Goal: Task Accomplishment & Management: Manage account settings

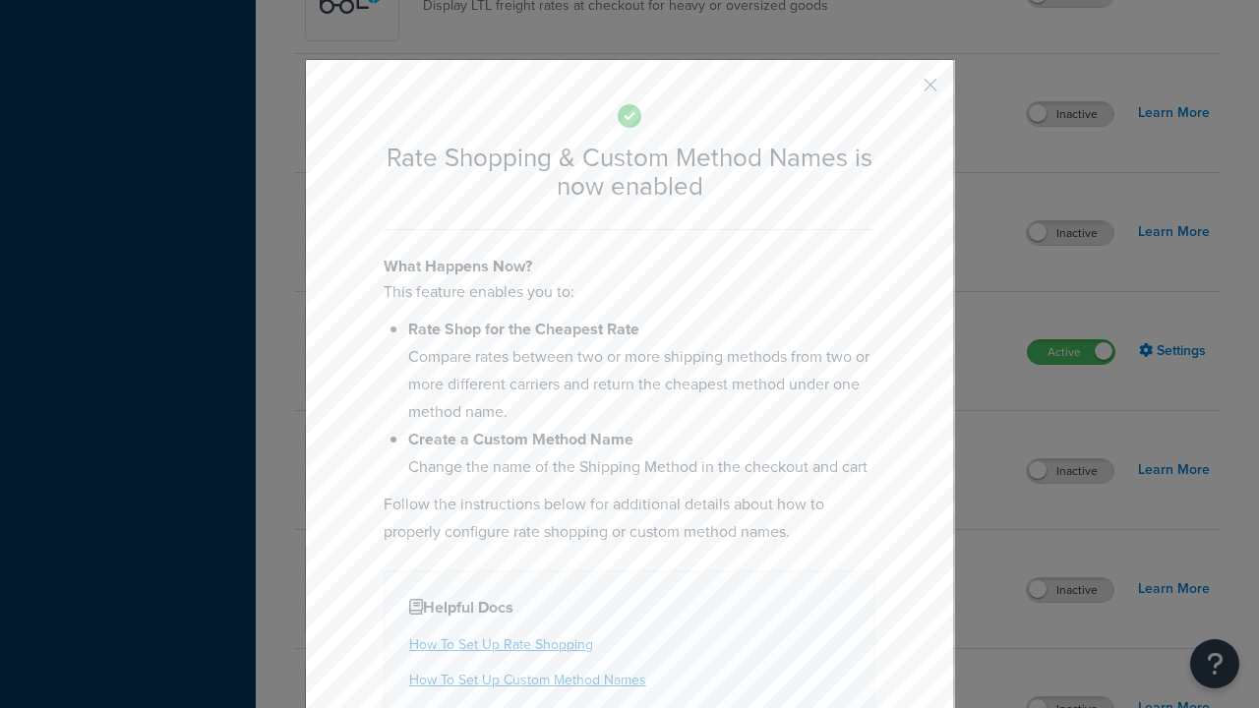
click at [901, 92] on button "button" at bounding box center [901, 92] width 5 height 5
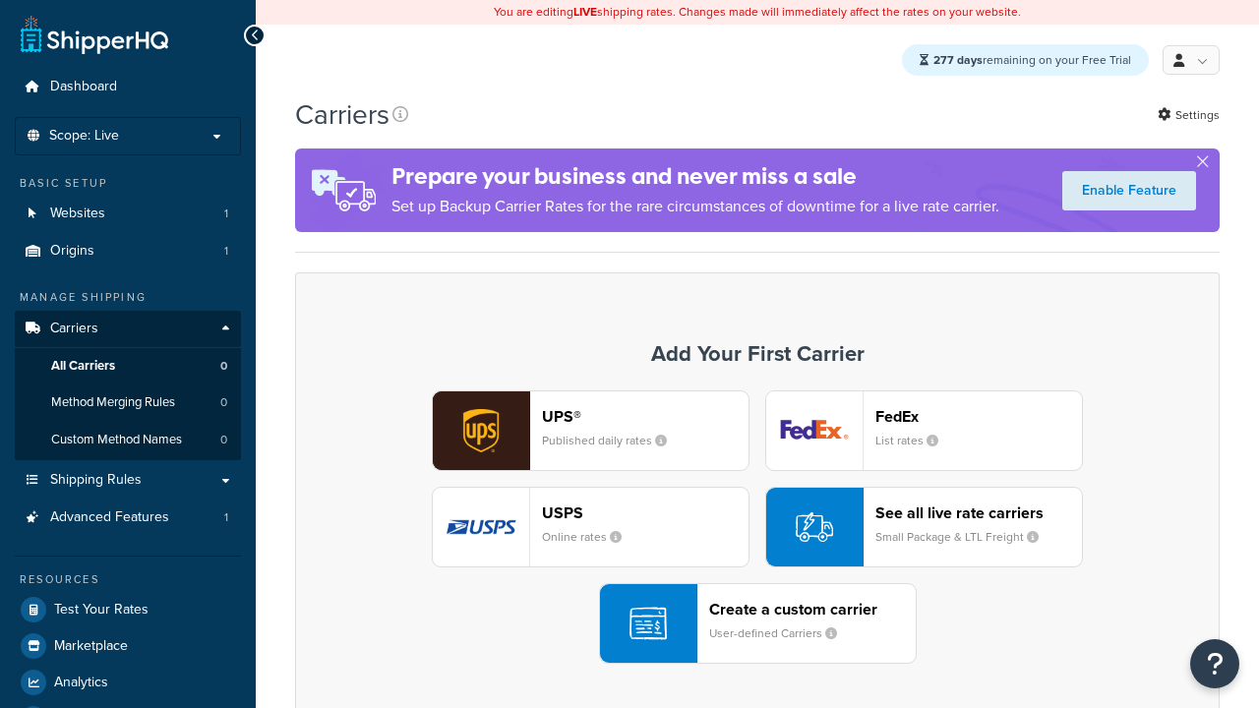
click at [758, 528] on div "UPS® Published daily rates FedEx List rates USPS Online rates See all live rate…" at bounding box center [758, 528] width 884 height 274
click at [924, 528] on div "See all live rate carriers Small Package & LTL Freight" at bounding box center [979, 527] width 207 height 47
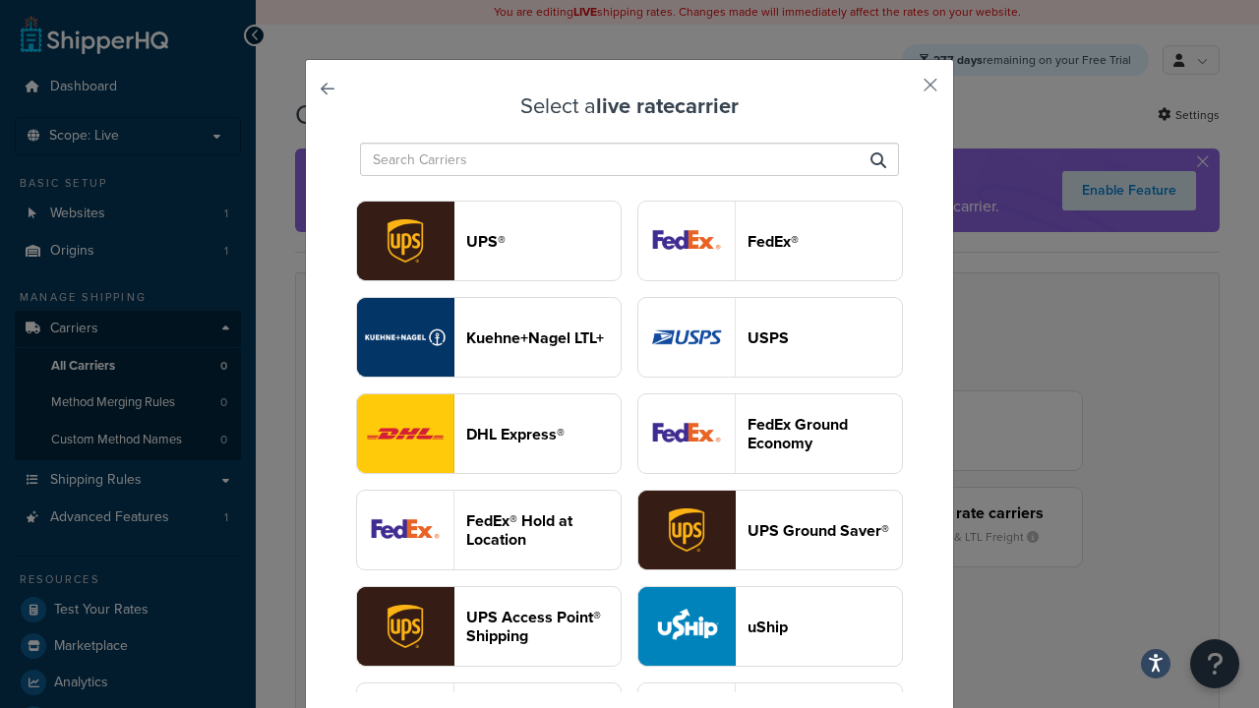
click at [770, 329] on header "USPS" at bounding box center [825, 338] width 154 height 19
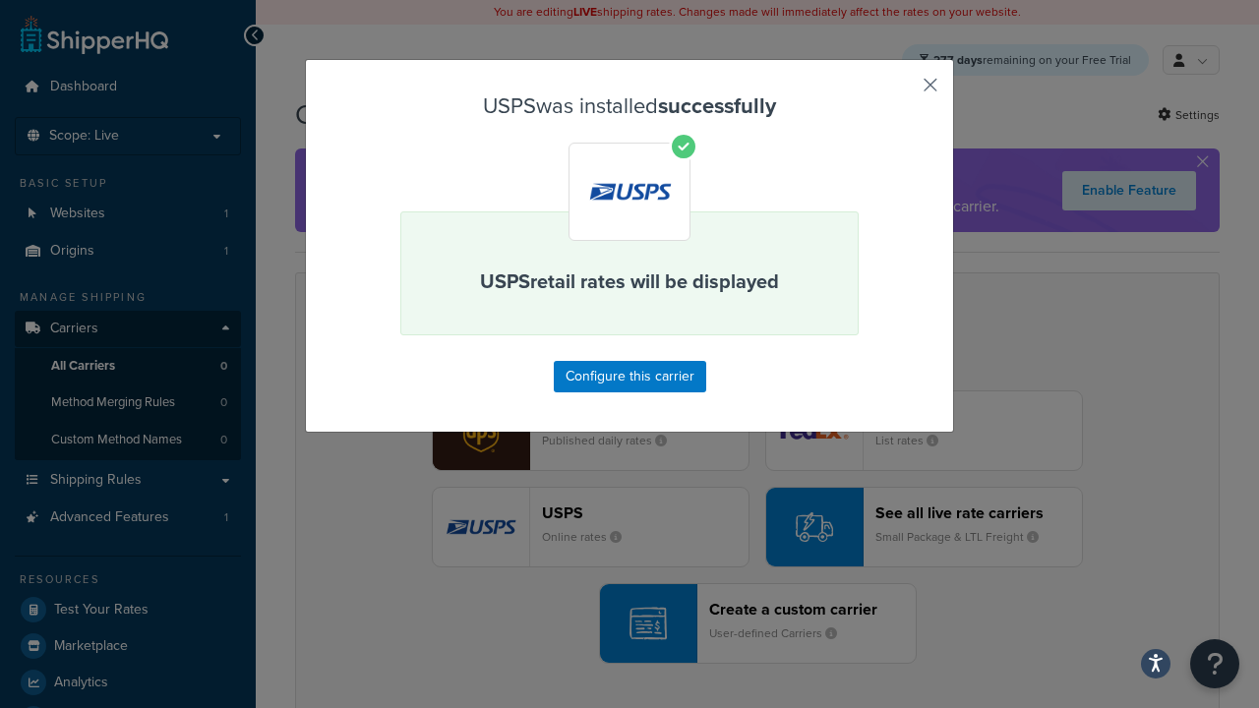
click at [901, 92] on button "button" at bounding box center [901, 92] width 5 height 5
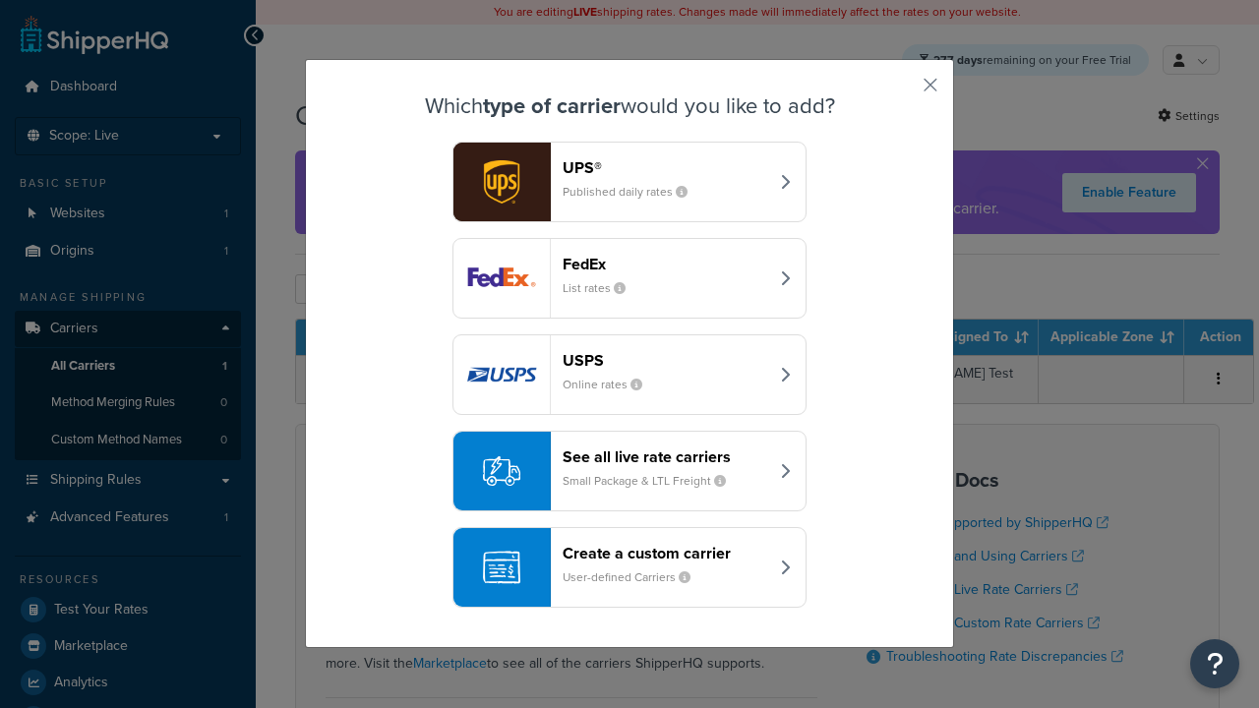
click at [630, 472] on div "See all live rate carriers Small Package & LTL Freight" at bounding box center [666, 471] width 206 height 47
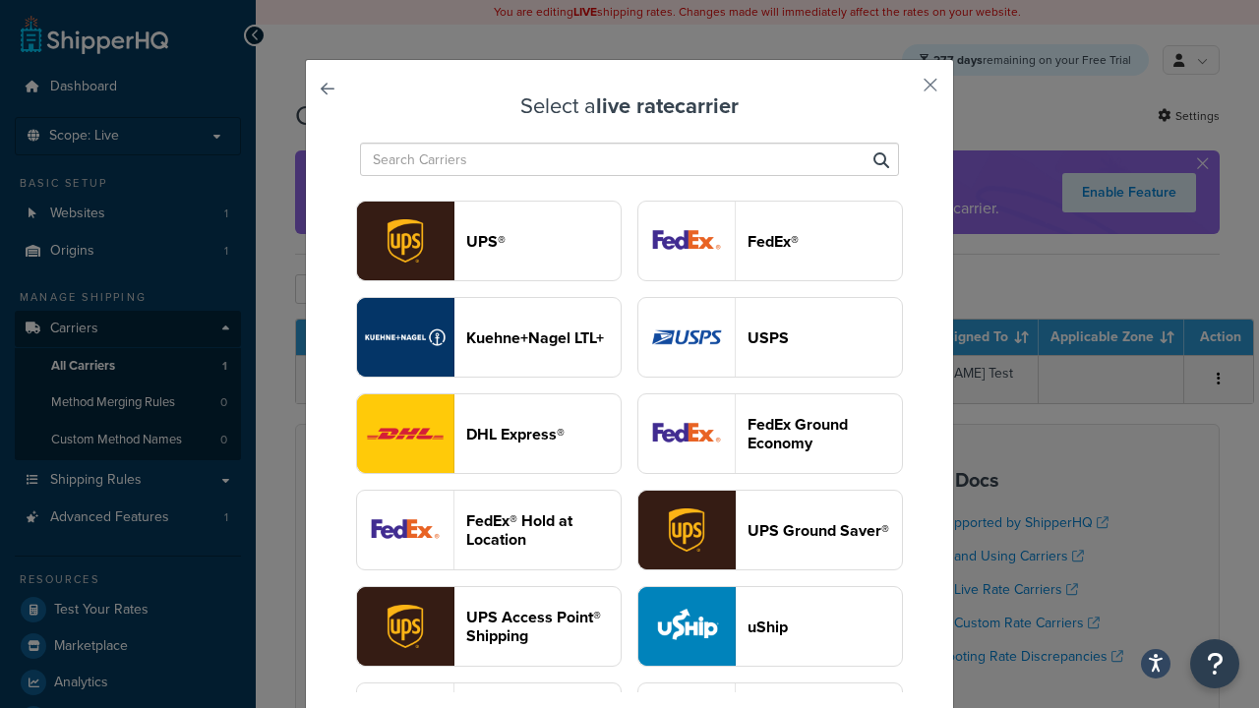
click at [770, 242] on header "FedEx®" at bounding box center [825, 241] width 154 height 19
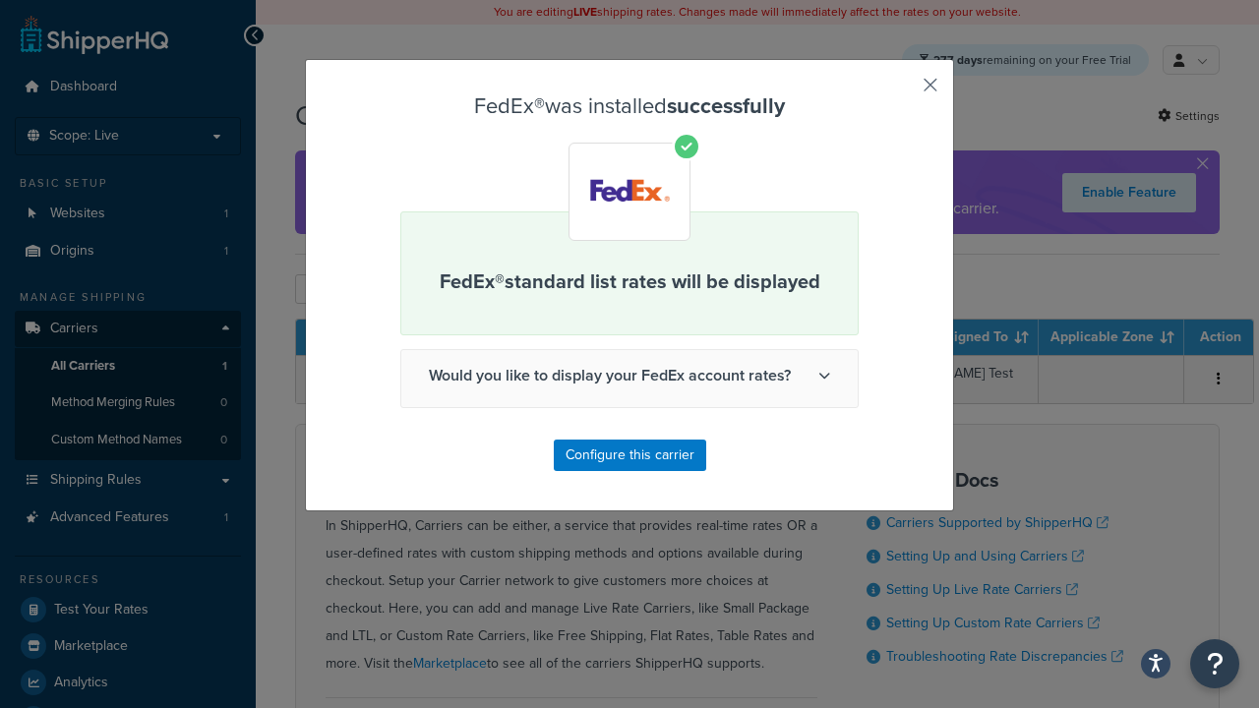
click at [901, 92] on button "button" at bounding box center [901, 92] width 5 height 5
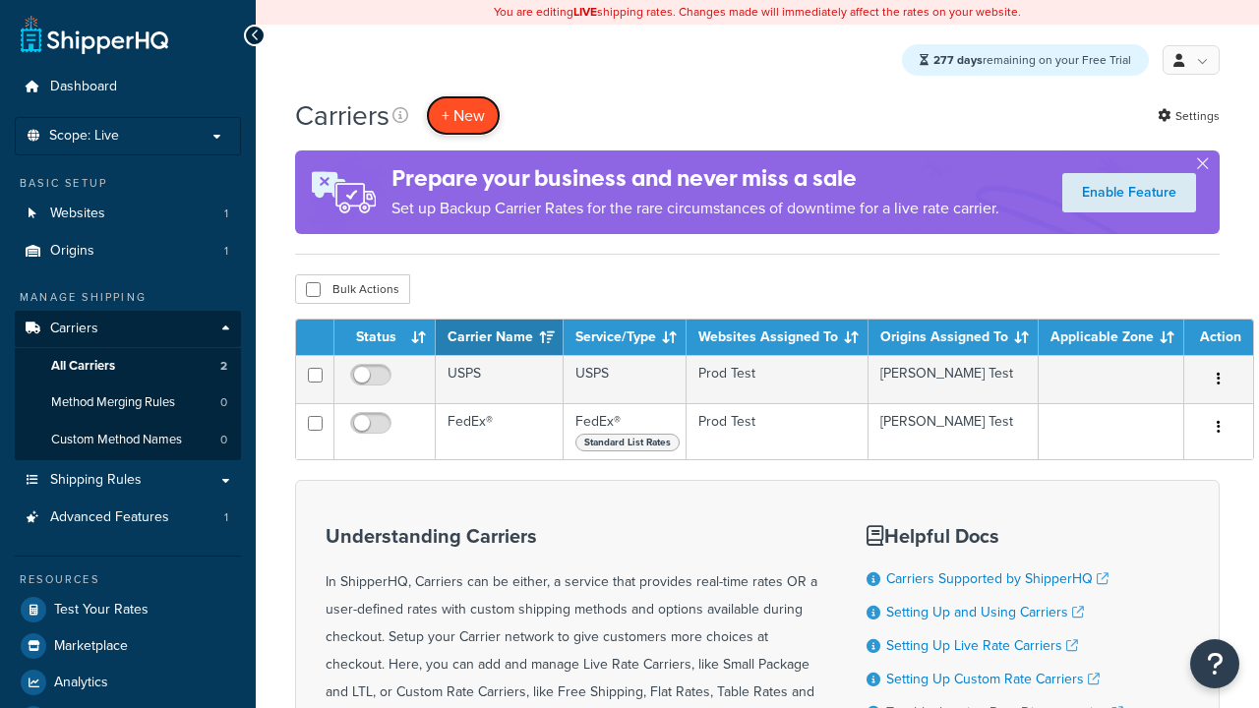
click at [463, 116] on button "+ New" at bounding box center [463, 115] width 75 height 40
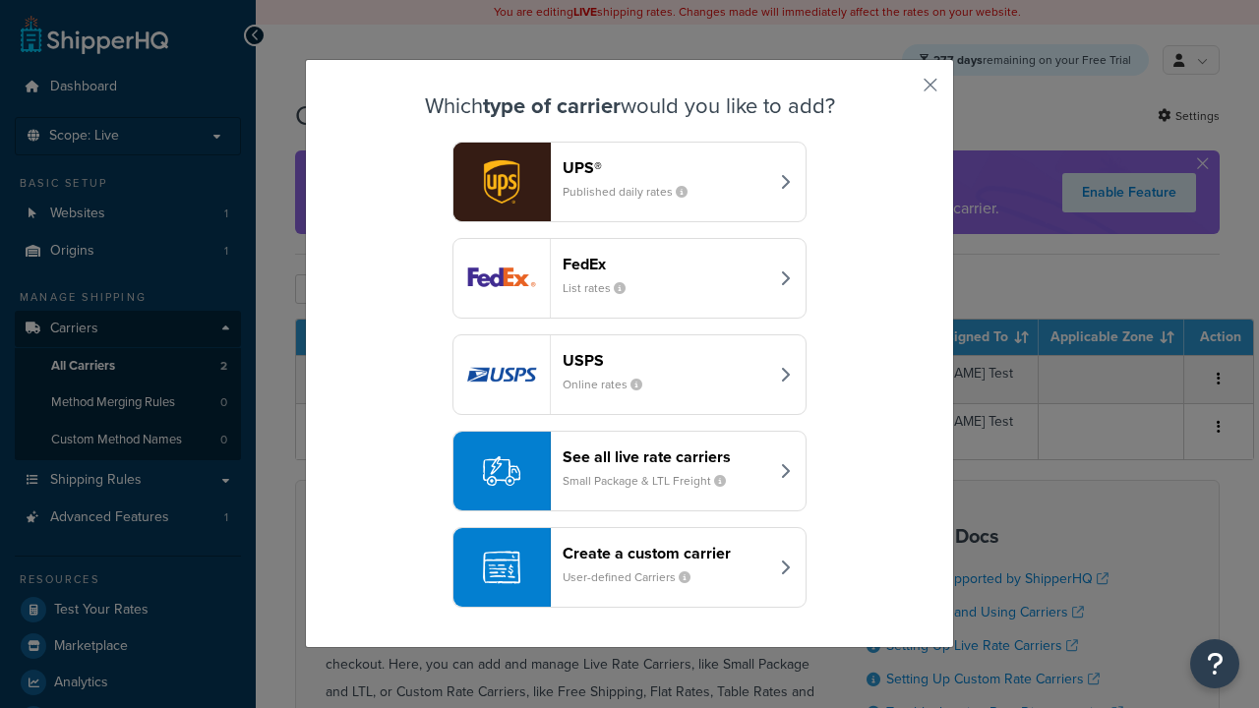
click at [630, 472] on div "See all live rate carriers Small Package & LTL Freight" at bounding box center [666, 471] width 206 height 47
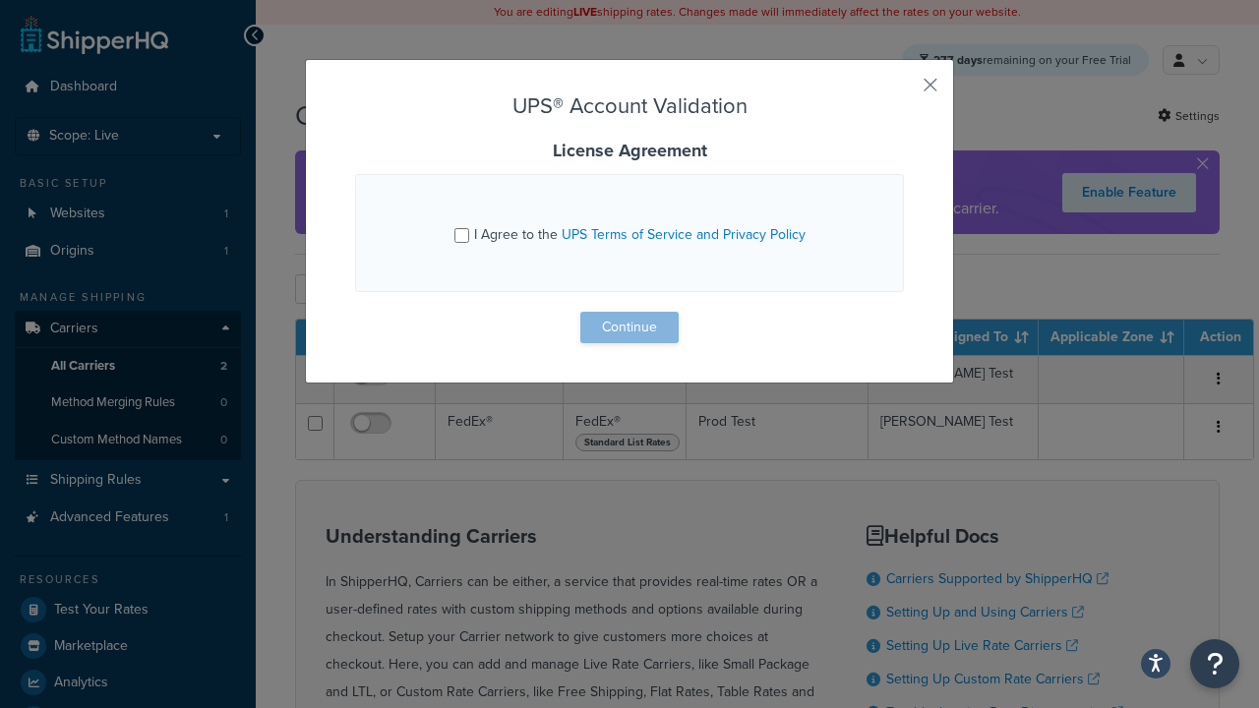
click at [463, 235] on input "I Agree to the UPS Terms of Service and Privacy Policy" at bounding box center [462, 235] width 15 height 15
checkbox input "true"
click at [630, 328] on button "Continue" at bounding box center [630, 327] width 98 height 31
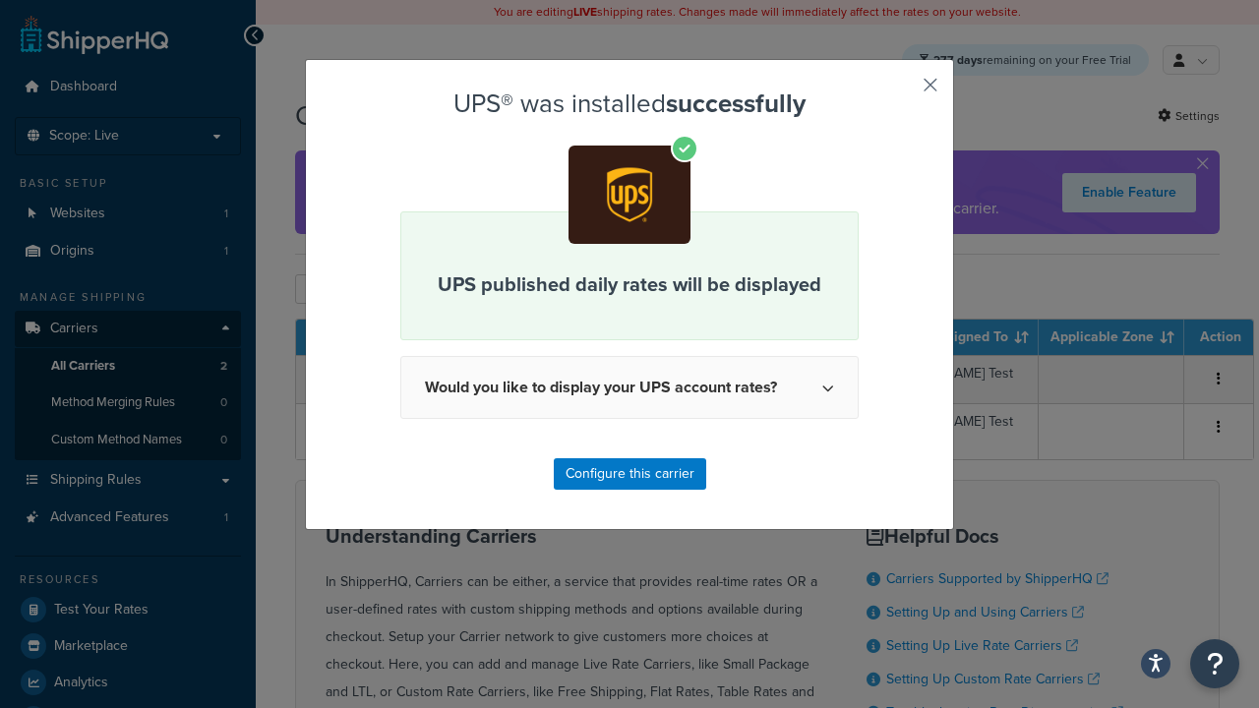
click at [901, 92] on button "button" at bounding box center [901, 92] width 5 height 5
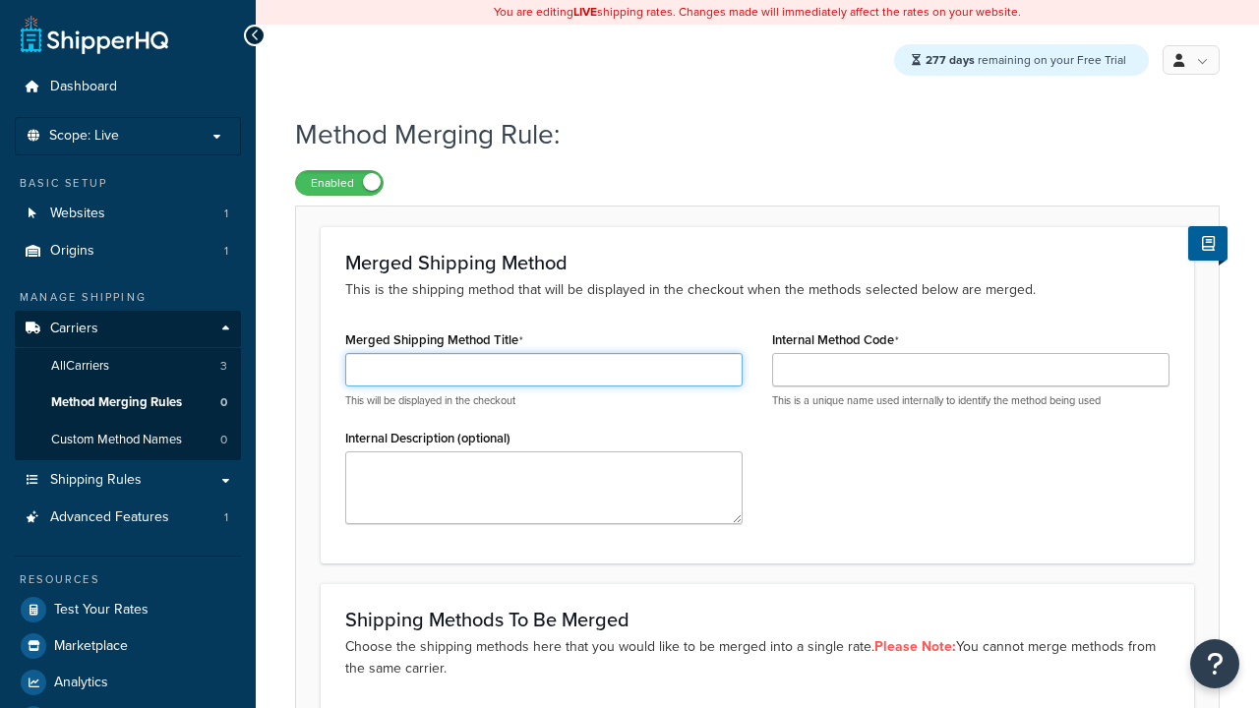
scroll to position [318, 0]
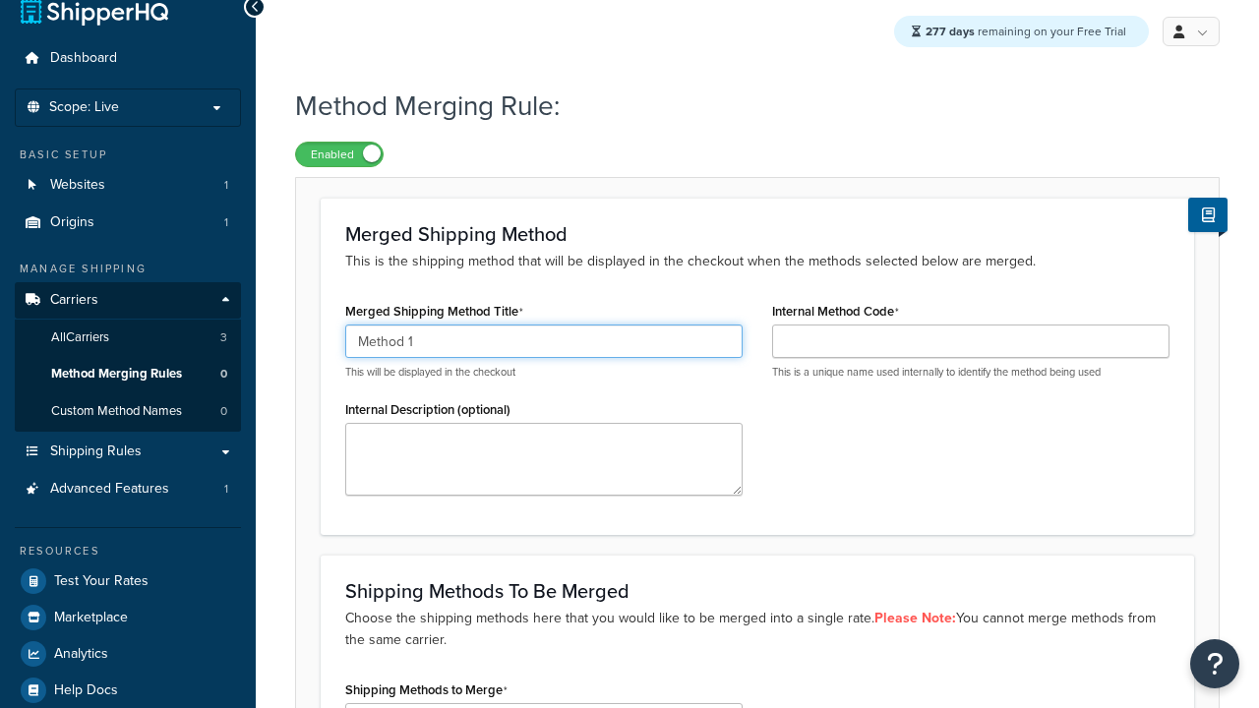
type input "Method 1"
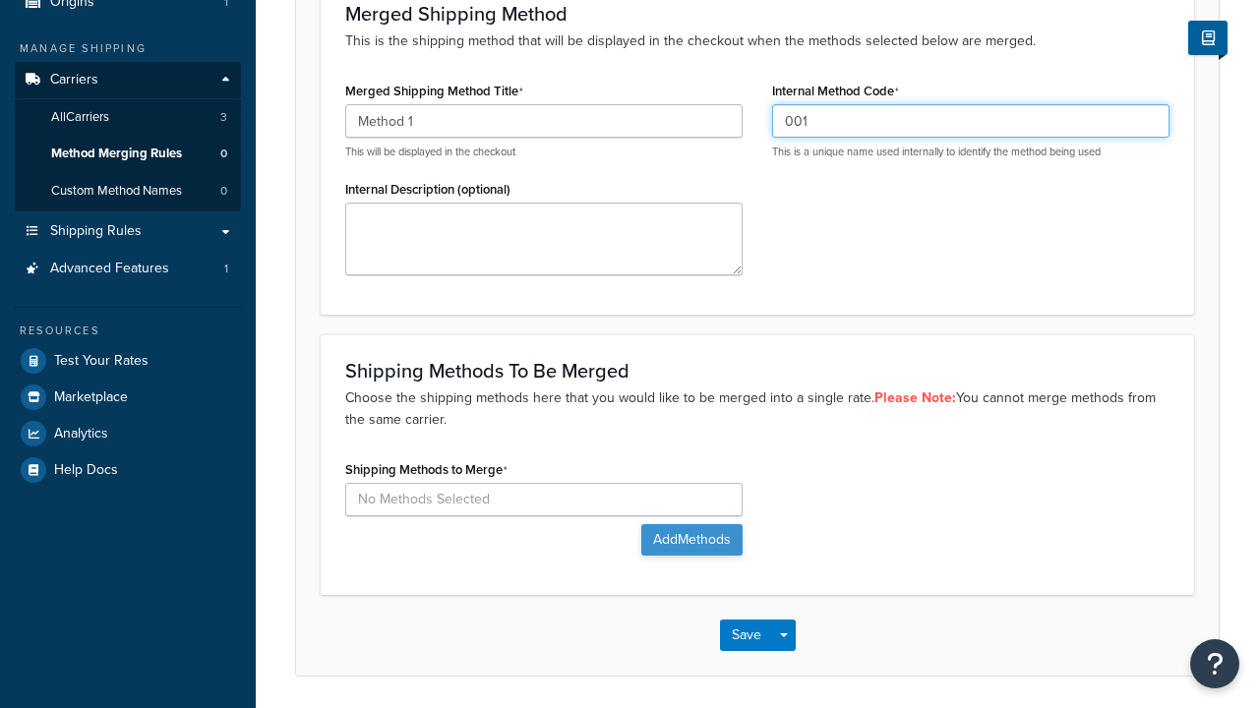
type input "001"
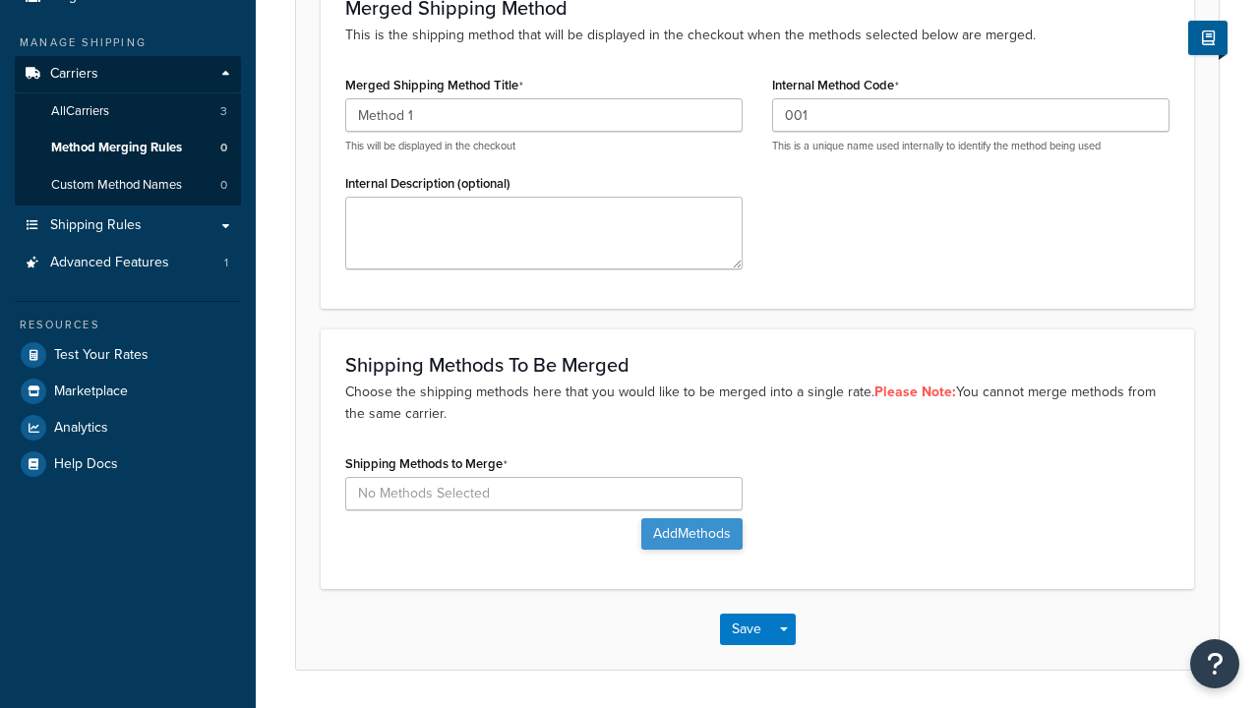
click at [690, 519] on button "Add Methods" at bounding box center [692, 534] width 101 height 31
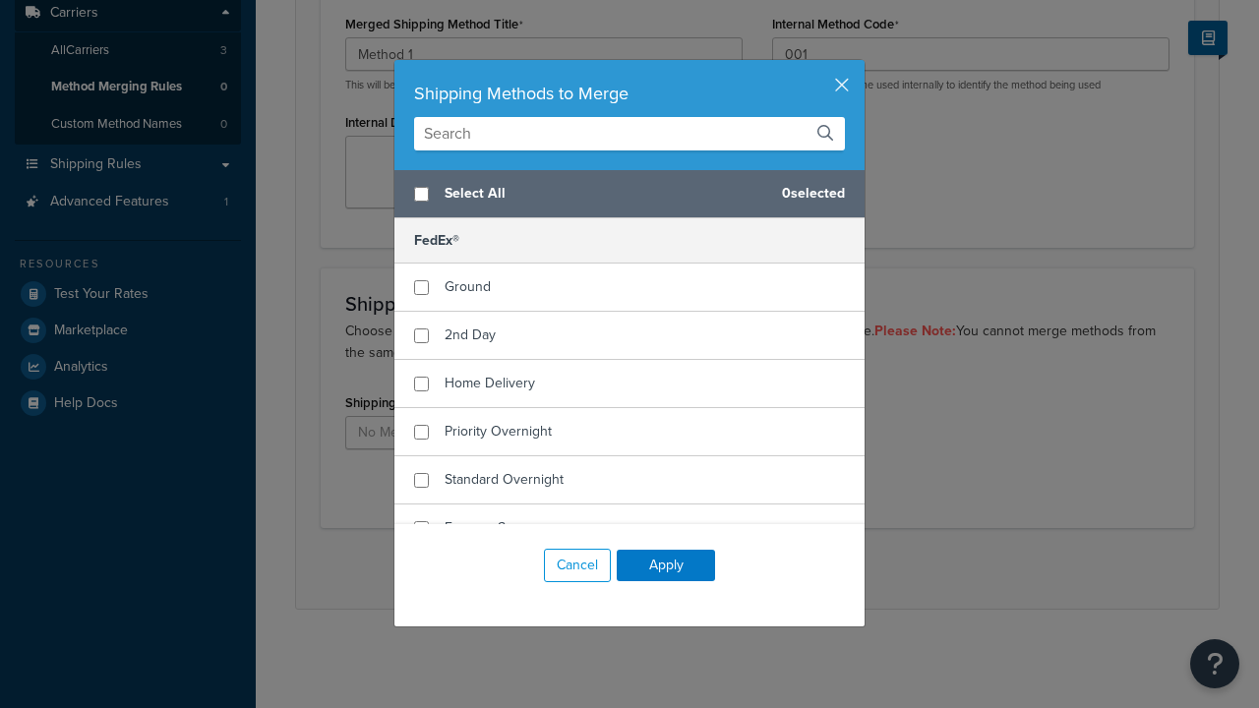
scroll to position [0, 0]
click at [467, 287] on span "Ground" at bounding box center [468, 286] width 46 height 21
checkbox input "true"
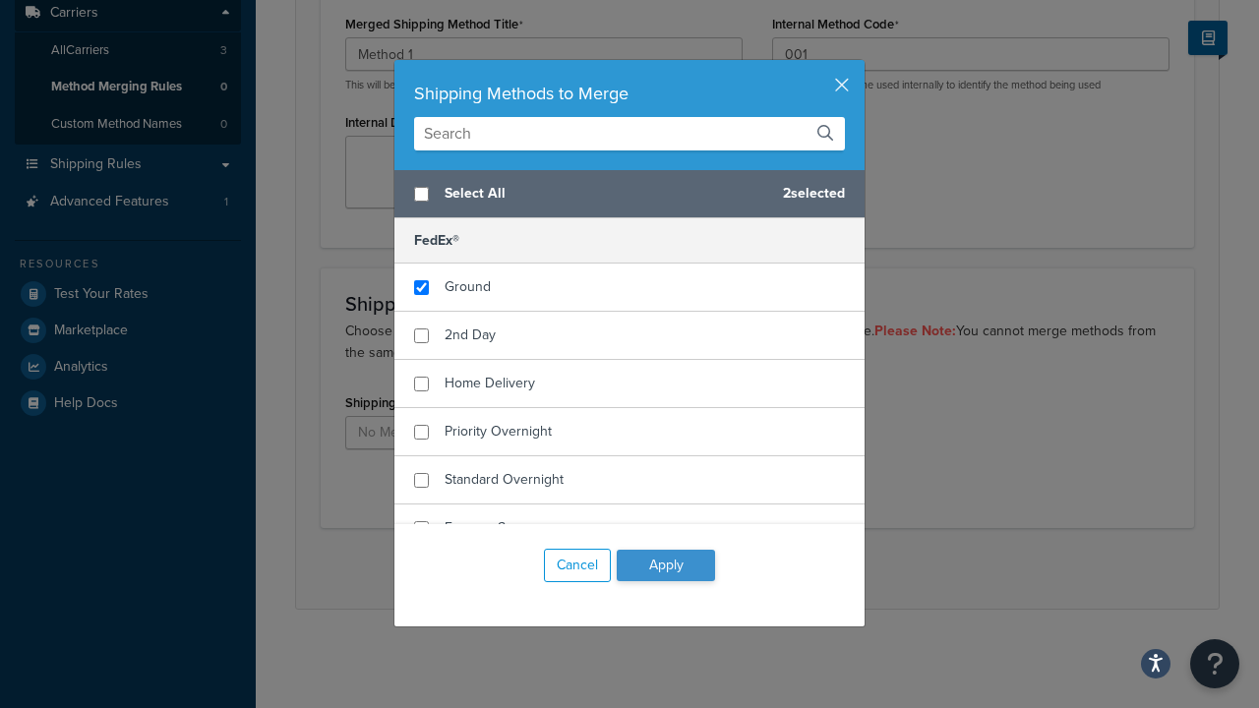
click at [666, 566] on button "Apply" at bounding box center [666, 565] width 98 height 31
click at [746, 569] on button "Save" at bounding box center [746, 568] width 53 height 31
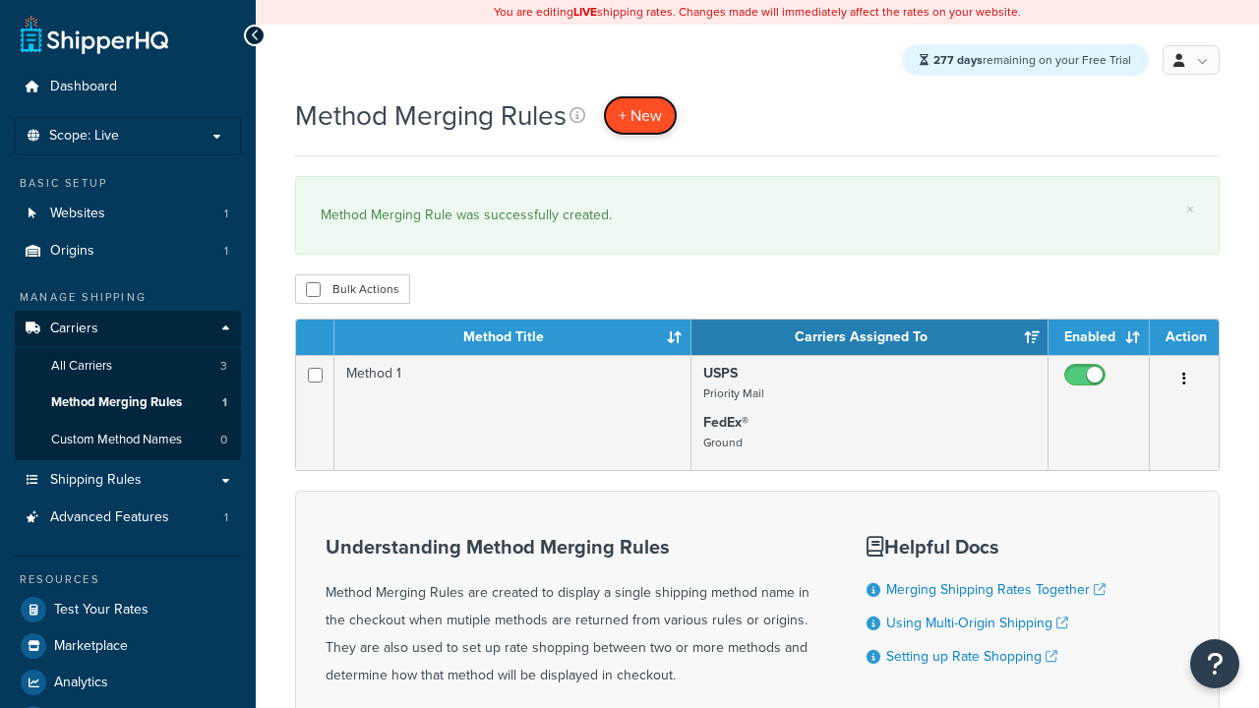
click at [642, 116] on span "+ New" at bounding box center [640, 115] width 43 height 23
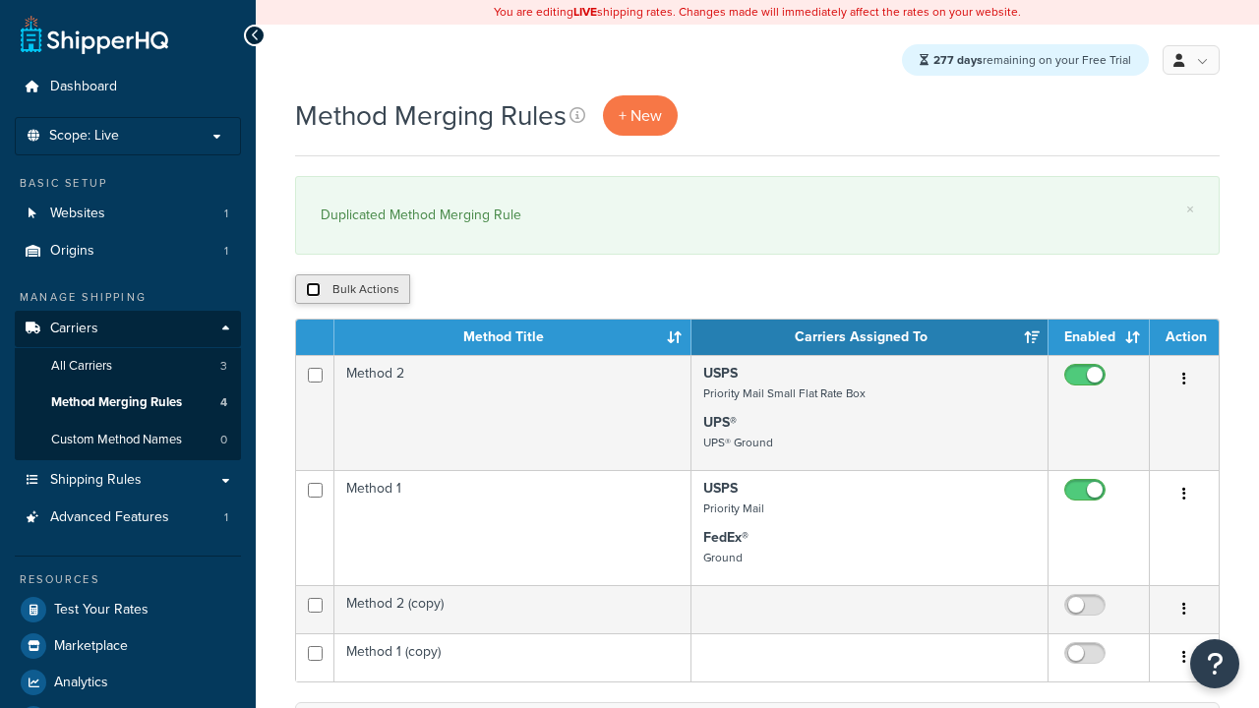
click at [313, 291] on input "checkbox" at bounding box center [313, 289] width 15 height 15
checkbox input "true"
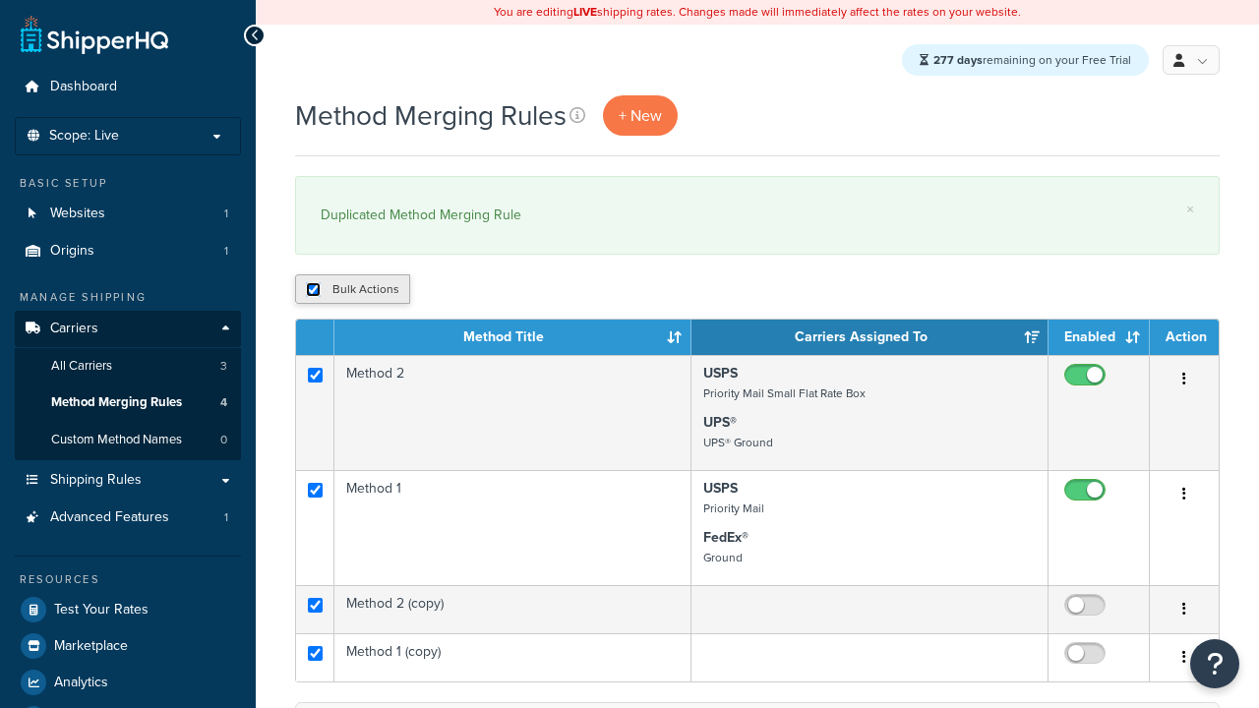
checkbox input "true"
click at [0, 0] on button "Delete" at bounding box center [0, 0] width 0 height 0
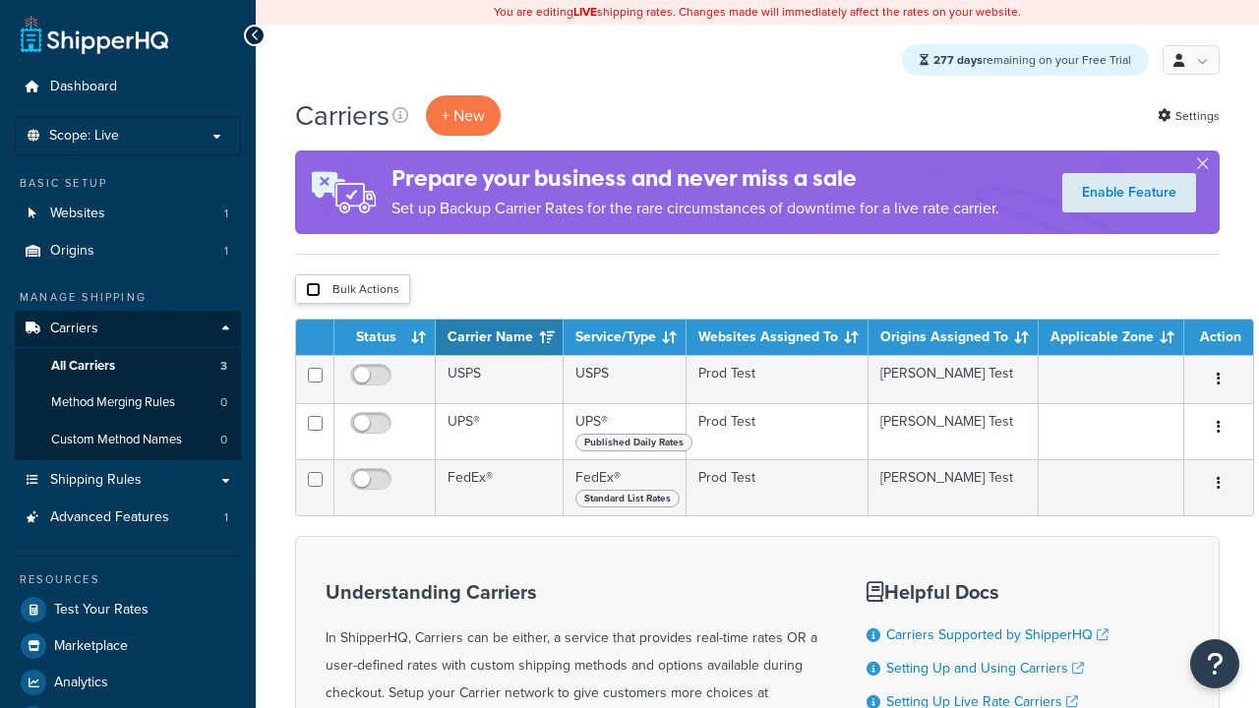
click at [313, 291] on input "checkbox" at bounding box center [313, 289] width 15 height 15
checkbox input "true"
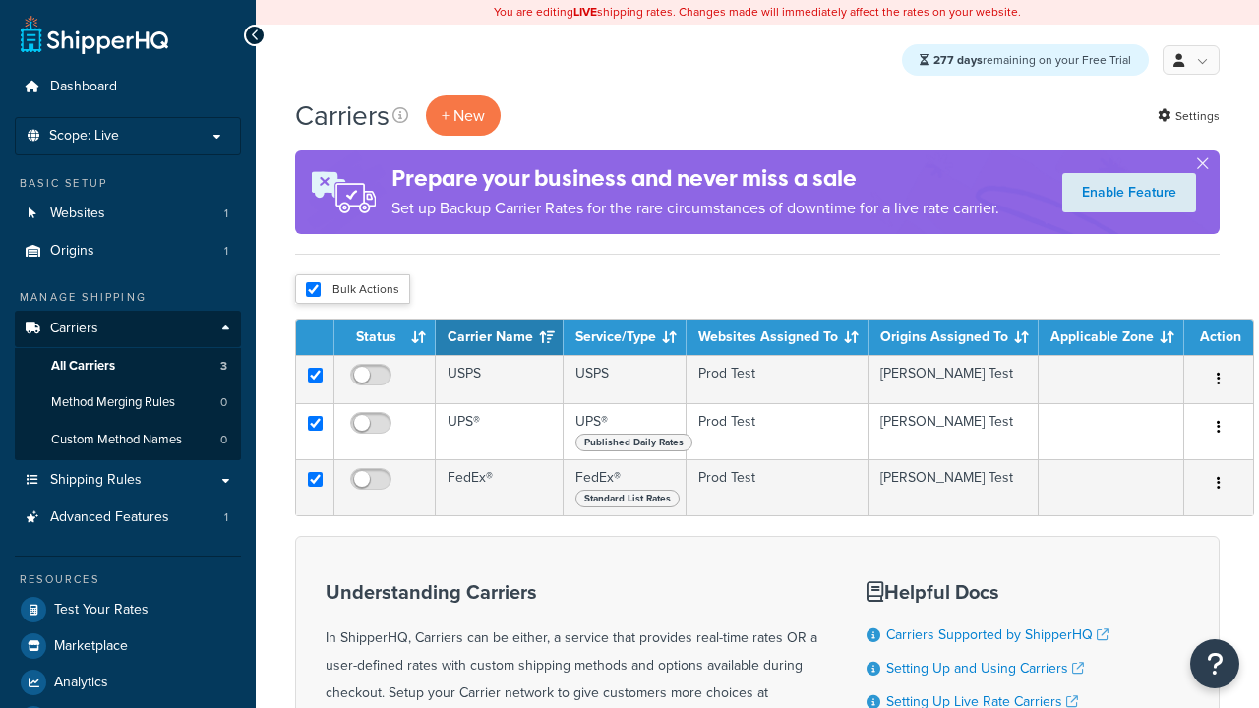
click at [0, 0] on button "Delete" at bounding box center [0, 0] width 0 height 0
